Goal: Transaction & Acquisition: Purchase product/service

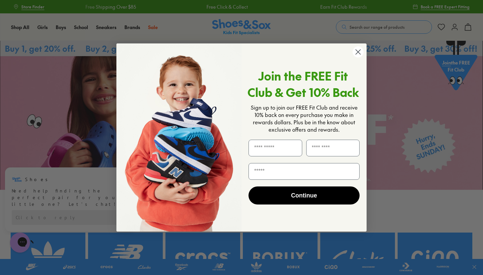
click at [359, 53] on icon "Close dialog" at bounding box center [358, 52] width 5 height 5
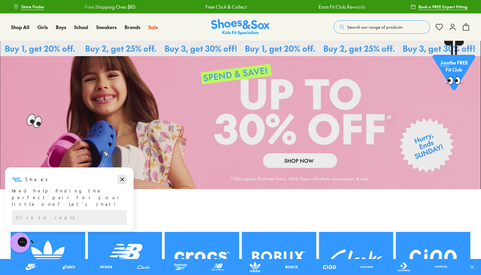
click at [123, 177] on icon "Dismiss campaign" at bounding box center [122, 179] width 7 height 8
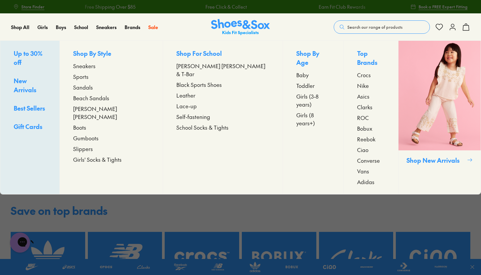
click at [93, 85] on span "Sandals" at bounding box center [83, 87] width 20 height 8
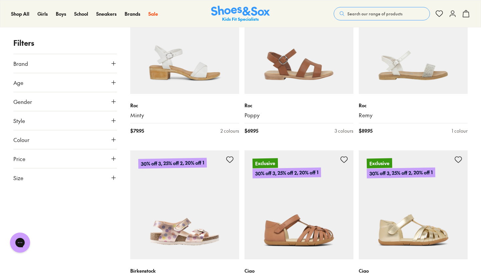
scroll to position [832, 0]
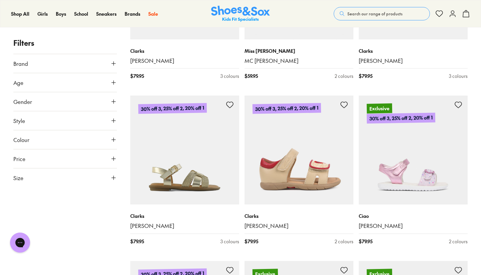
scroll to position [2720, 0]
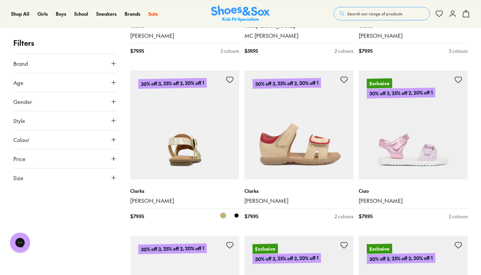
click at [209, 152] on img at bounding box center [184, 124] width 109 height 109
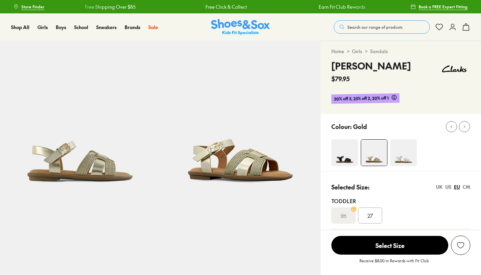
select select "*"
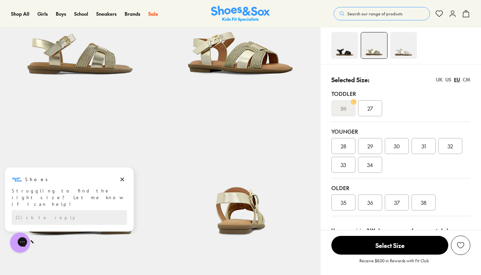
scroll to position [108, 0]
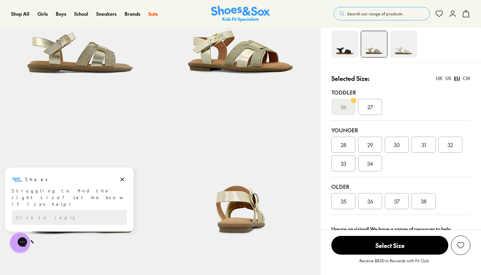
click at [408, 117] on div "Toddler 26 27" at bounding box center [400, 102] width 139 height 38
click at [426, 138] on div "31" at bounding box center [423, 144] width 24 height 16
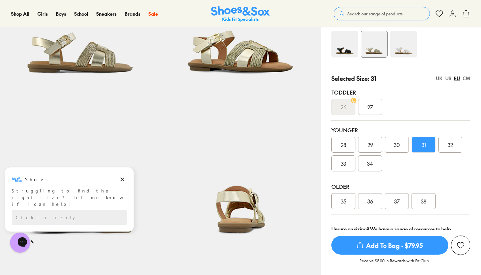
click at [466, 77] on div "CM" at bounding box center [466, 78] width 8 height 7
click at [455, 77] on div "EU" at bounding box center [456, 78] width 6 height 7
click at [438, 77] on div "UK" at bounding box center [438, 78] width 7 height 7
click at [448, 77] on div "US" at bounding box center [448, 78] width 6 height 7
click at [455, 77] on div "EU" at bounding box center [456, 78] width 6 height 7
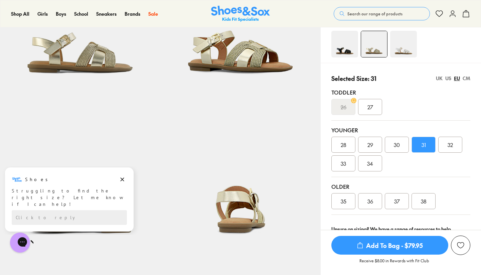
click at [445, 78] on div "US" at bounding box center [448, 78] width 6 height 7
click at [455, 78] on div "EU" at bounding box center [456, 78] width 6 height 7
click at [446, 78] on div "US" at bounding box center [448, 78] width 6 height 7
click at [450, 143] on span "013.5" at bounding box center [450, 144] width 12 height 8
click at [458, 75] on div "EU" at bounding box center [456, 78] width 6 height 7
